Goal: Consume media (video, audio)

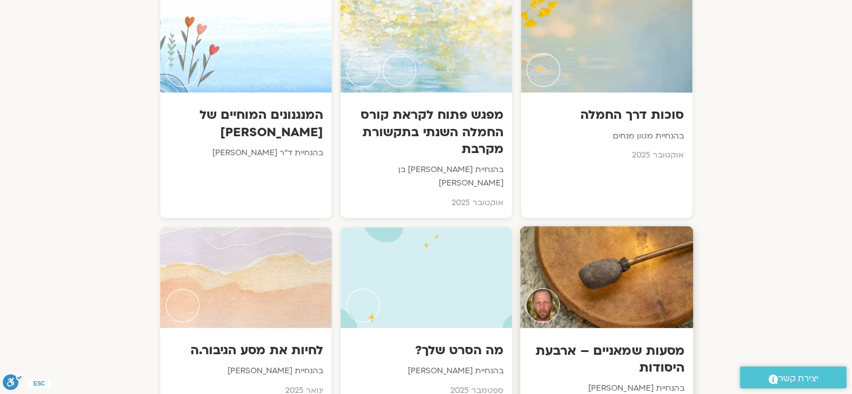
scroll to position [616, 0]
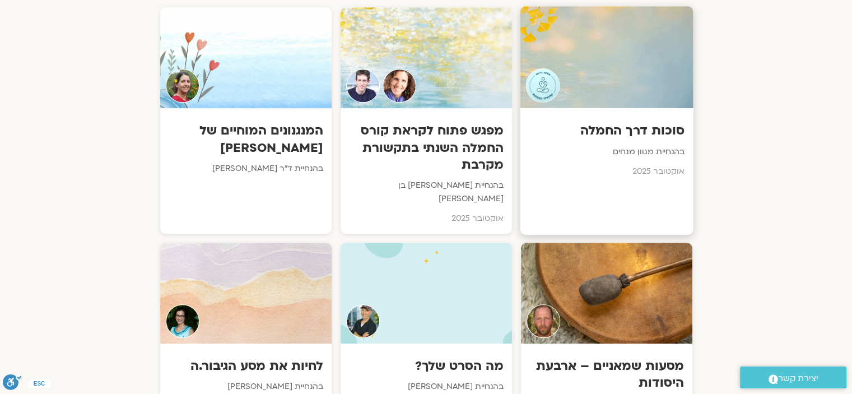
click at [599, 68] on div at bounding box center [606, 57] width 173 height 102
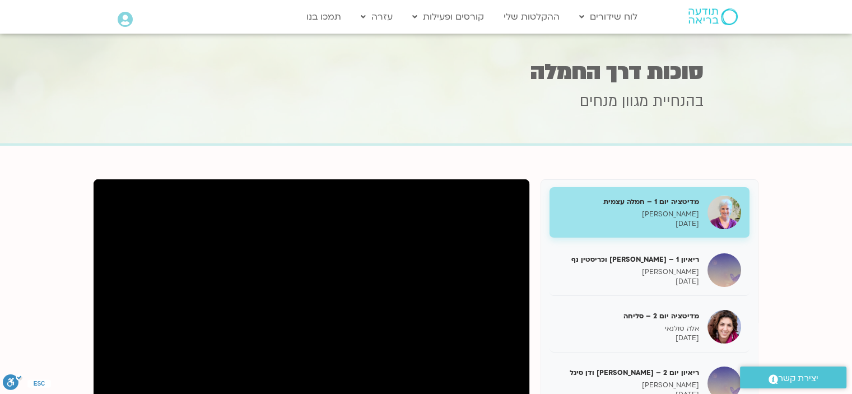
click at [623, 221] on p "08/10/2025" at bounding box center [628, 224] width 141 height 10
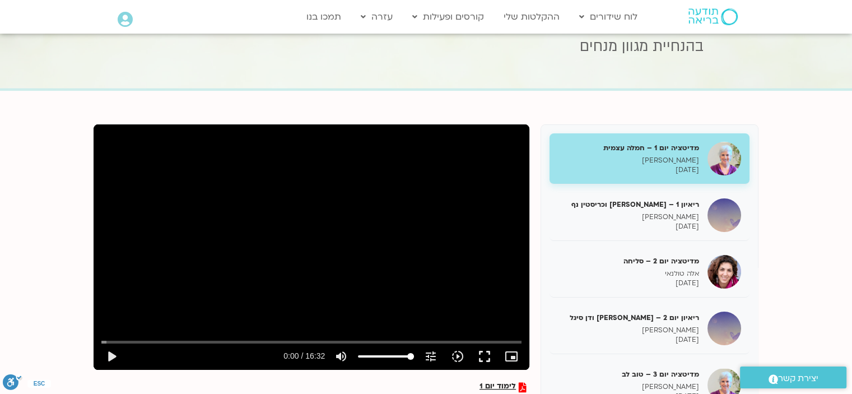
scroll to position [168, 0]
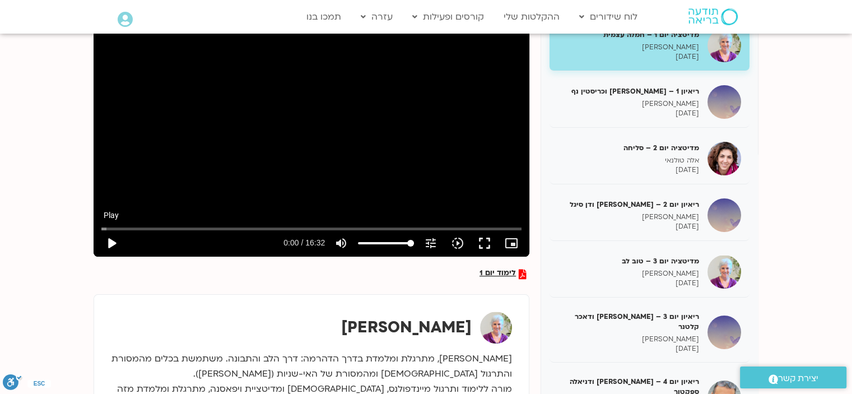
click at [107, 243] on button "play_arrow" at bounding box center [111, 243] width 27 height 27
click at [485, 243] on button "fullscreen" at bounding box center [484, 243] width 27 height 27
type input "992.52"
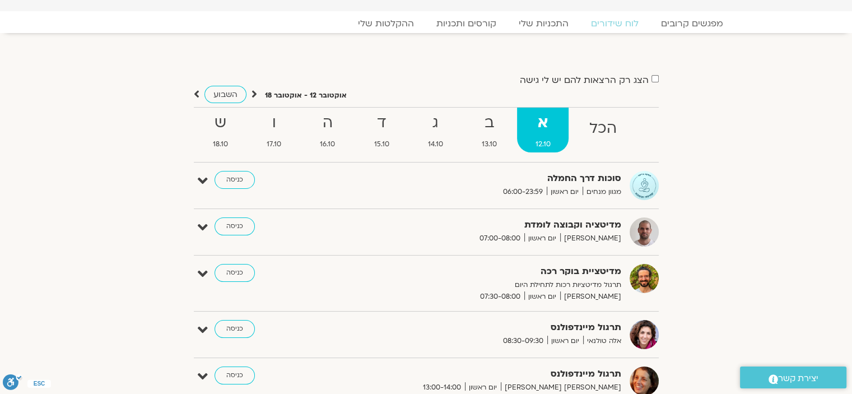
scroll to position [56, 0]
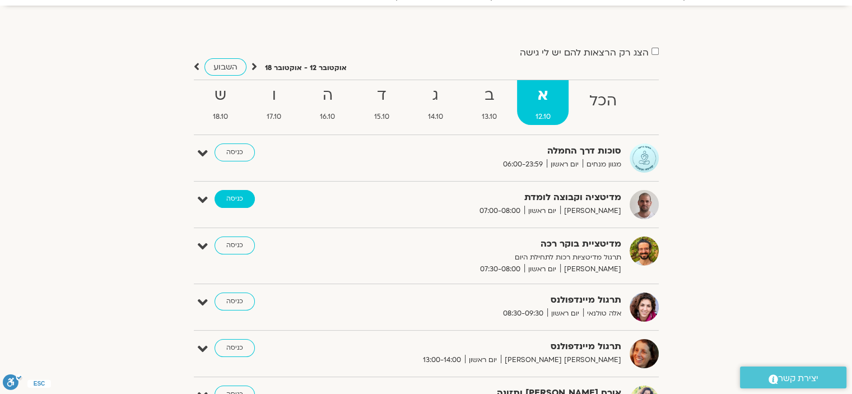
click at [248, 202] on link "כניסה" at bounding box center [235, 199] width 40 height 18
click at [229, 200] on link "כניסה" at bounding box center [235, 199] width 40 height 18
click at [237, 197] on link "כניסה" at bounding box center [235, 199] width 40 height 18
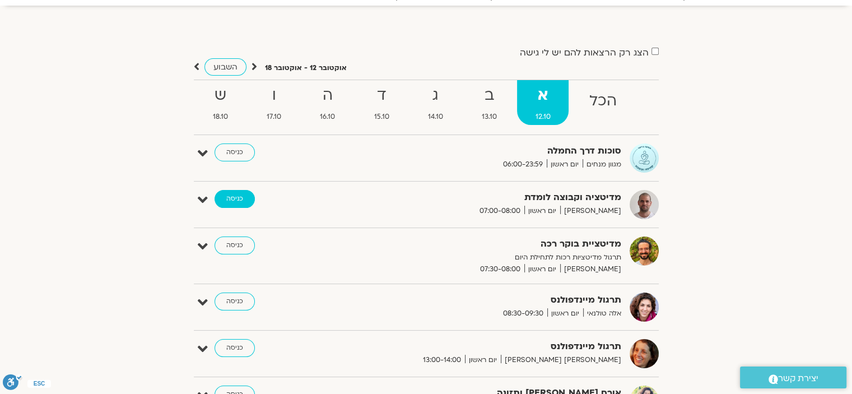
click at [237, 197] on link "כניסה" at bounding box center [235, 199] width 40 height 18
